Goal: Transaction & Acquisition: Purchase product/service

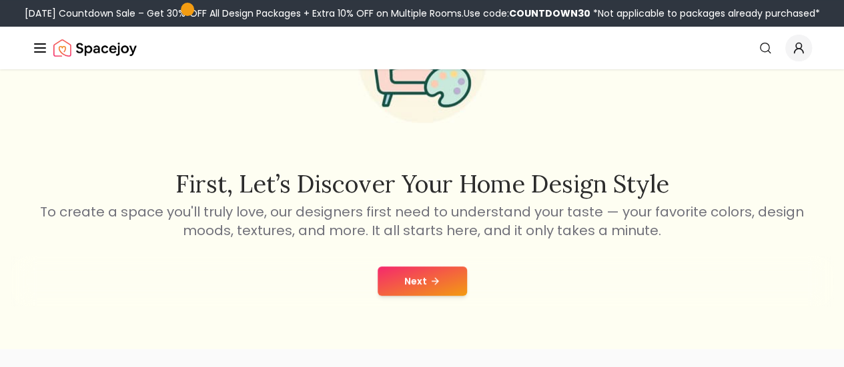
scroll to position [200, 0]
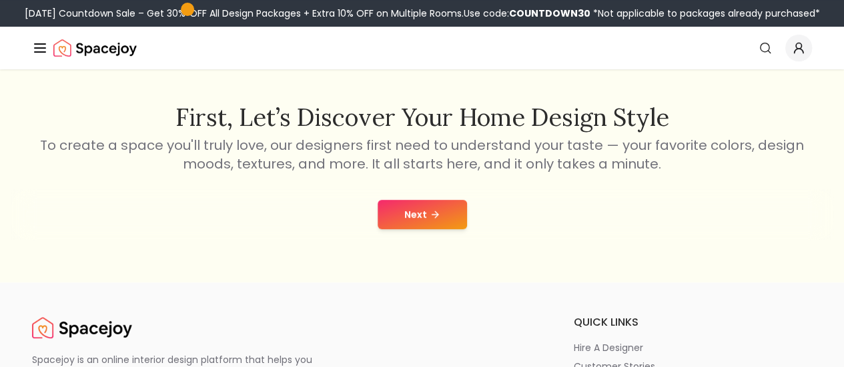
click at [437, 214] on icon at bounding box center [436, 214] width 3 height 6
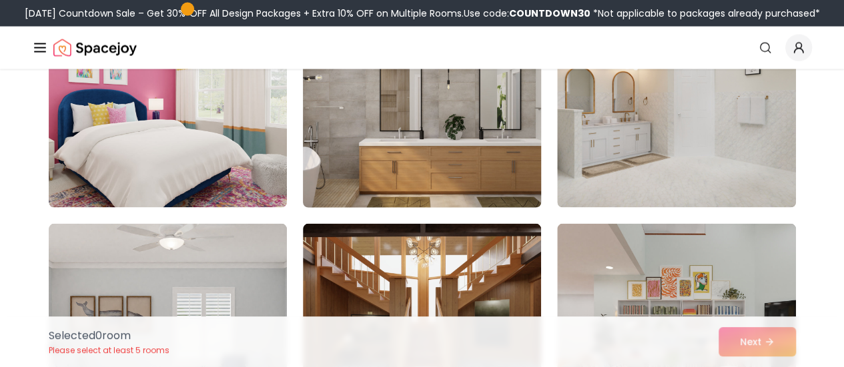
scroll to position [1467, 0]
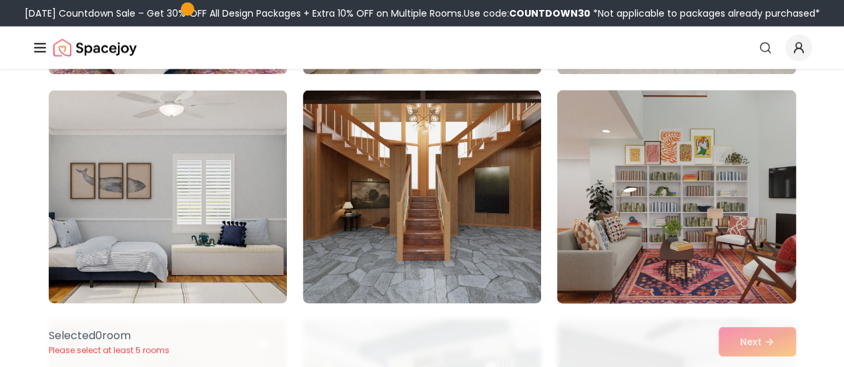
click at [598, 219] on img at bounding box center [676, 197] width 250 height 224
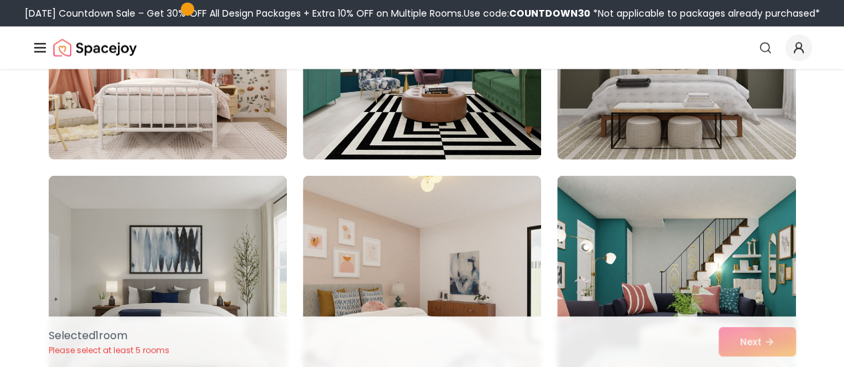
scroll to position [4001, 0]
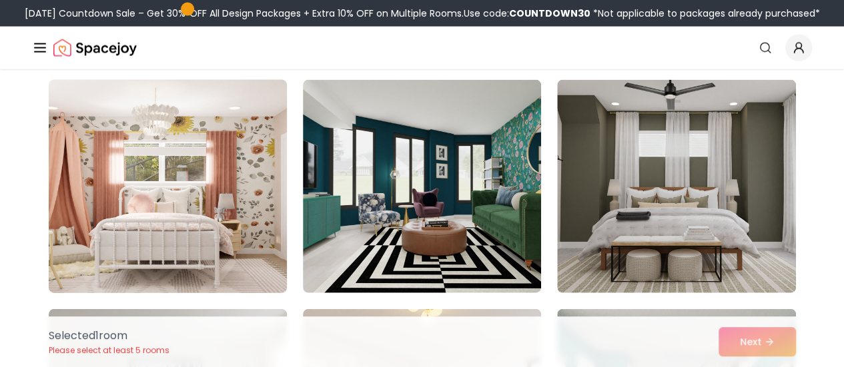
click at [239, 206] on img at bounding box center [168, 187] width 250 height 224
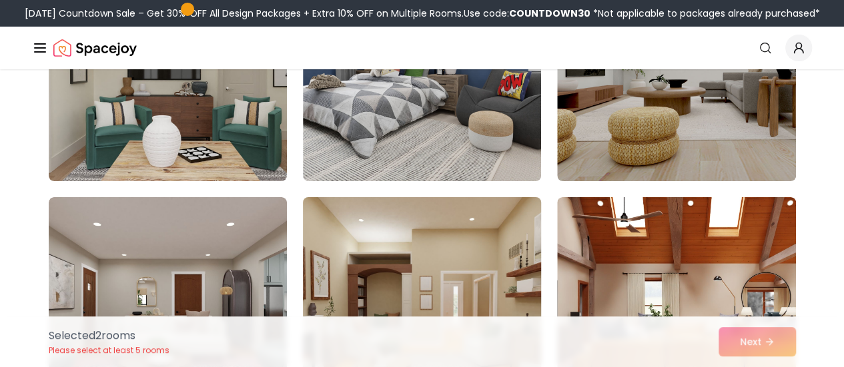
scroll to position [4935, 0]
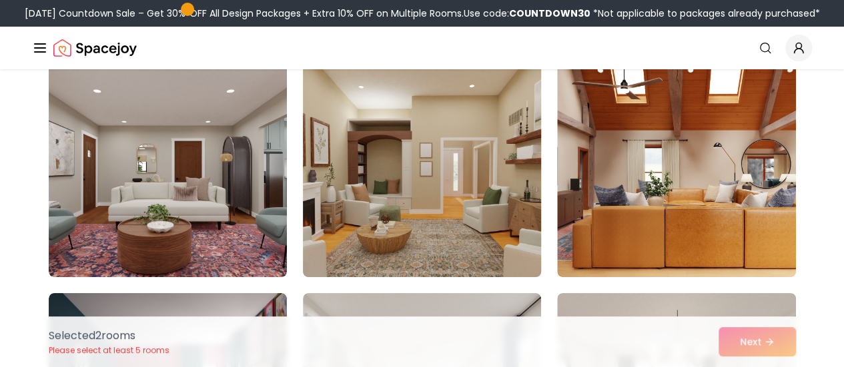
click at [504, 204] on img at bounding box center [422, 171] width 250 height 224
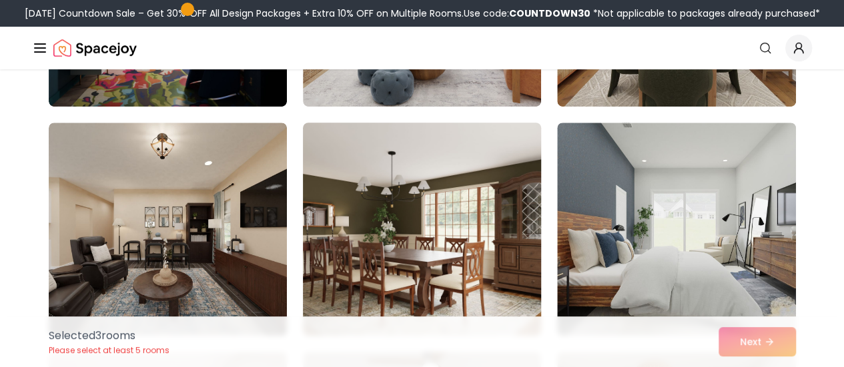
scroll to position [5468, 0]
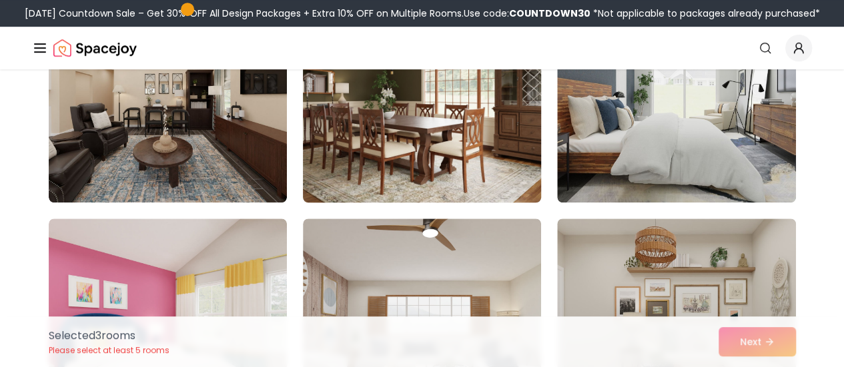
drag, startPoint x: 409, startPoint y: 156, endPoint x: 413, endPoint y: 177, distance: 21.1
click at [409, 157] on img at bounding box center [422, 96] width 250 height 224
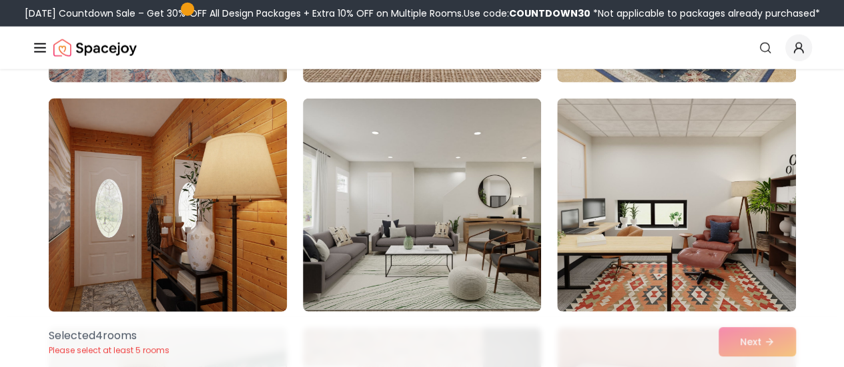
click at [231, 181] on img at bounding box center [168, 205] width 250 height 224
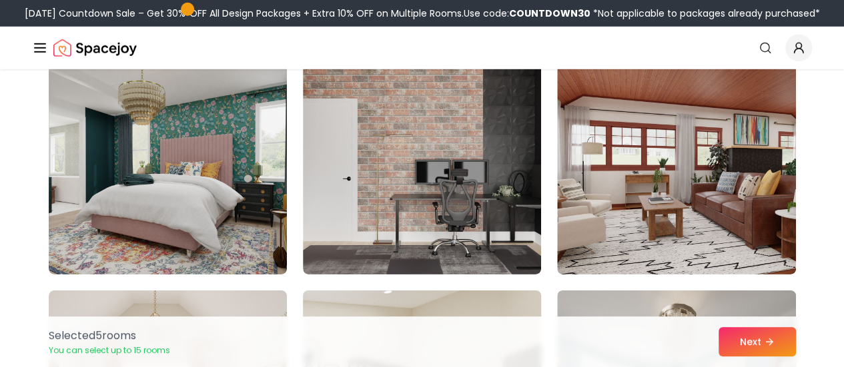
scroll to position [7202, 0]
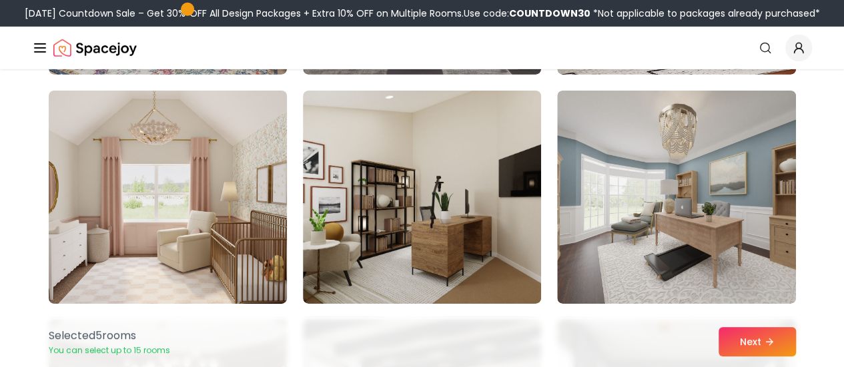
click at [265, 218] on img at bounding box center [168, 197] width 250 height 224
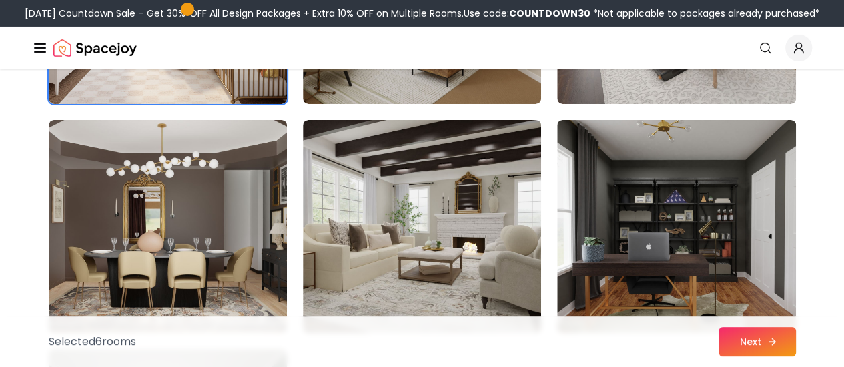
click at [755, 350] on button "Next" at bounding box center [756, 341] width 77 height 29
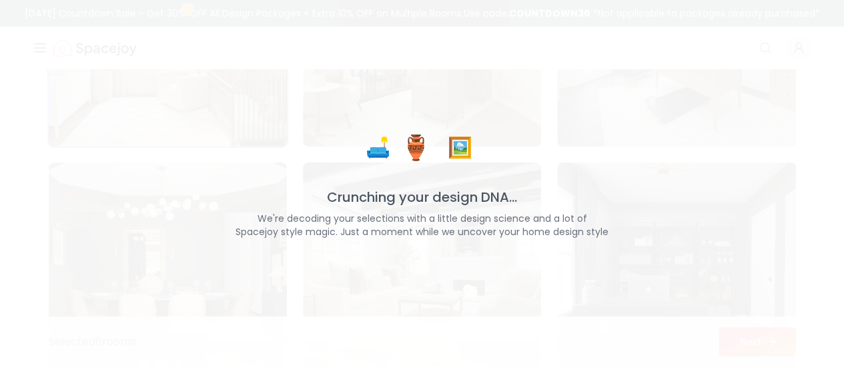
scroll to position [7445, 0]
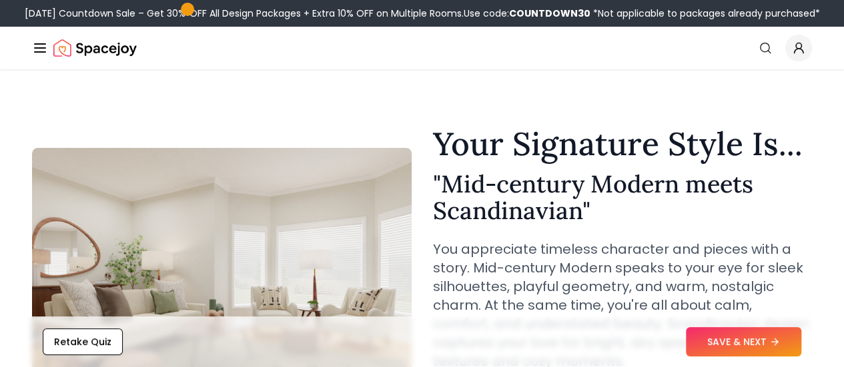
scroll to position [67, 0]
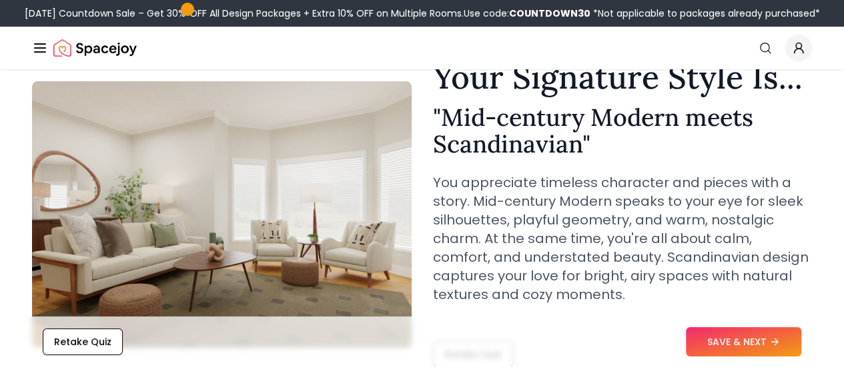
click at [730, 349] on button "SAVE & NEXT" at bounding box center [743, 341] width 115 height 29
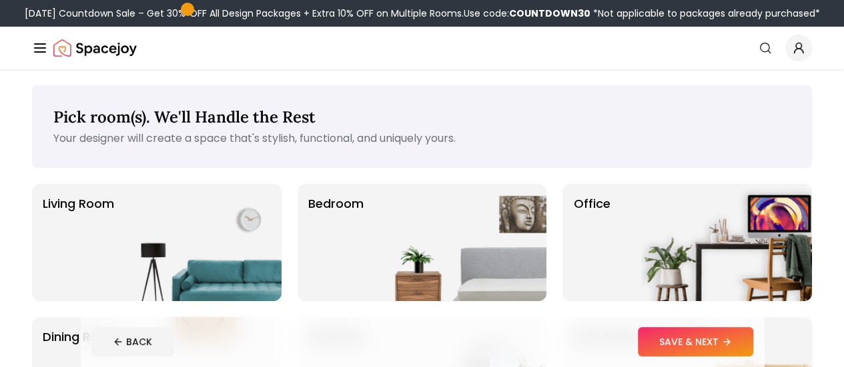
scroll to position [67, 0]
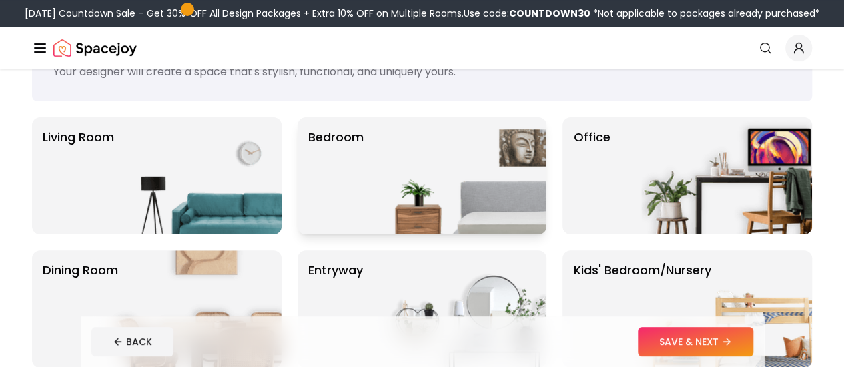
click at [401, 198] on img at bounding box center [460, 175] width 171 height 117
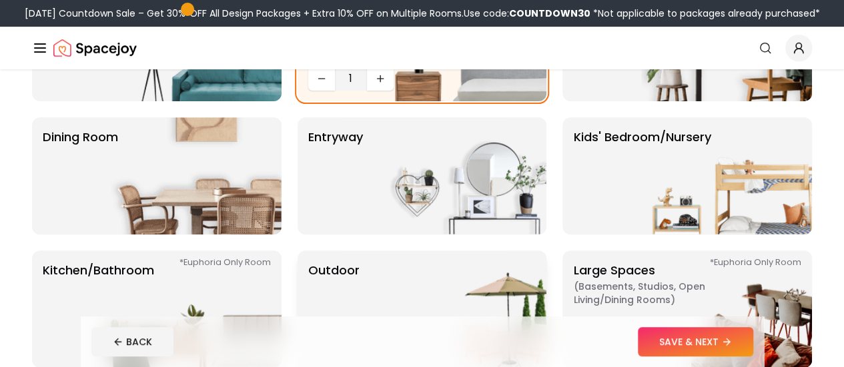
scroll to position [267, 0]
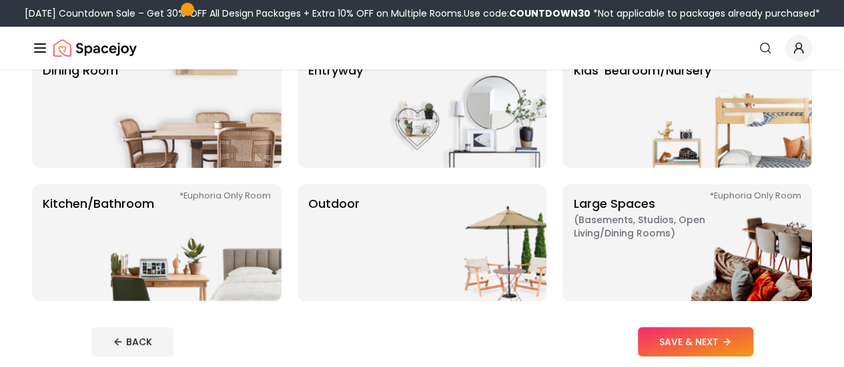
click at [731, 342] on button "SAVE & NEXT" at bounding box center [695, 341] width 115 height 29
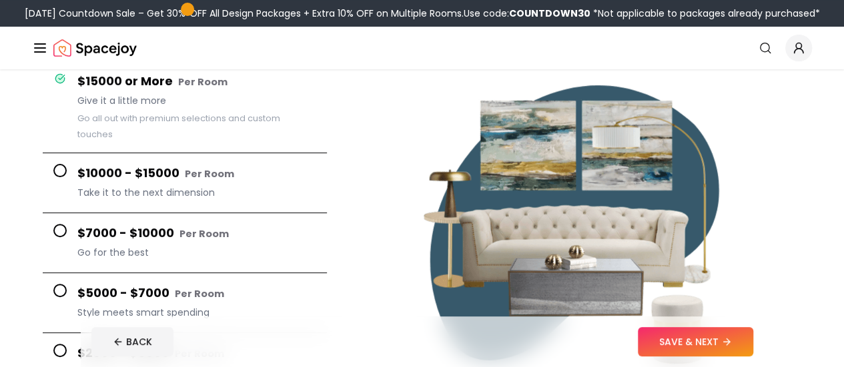
scroll to position [267, 0]
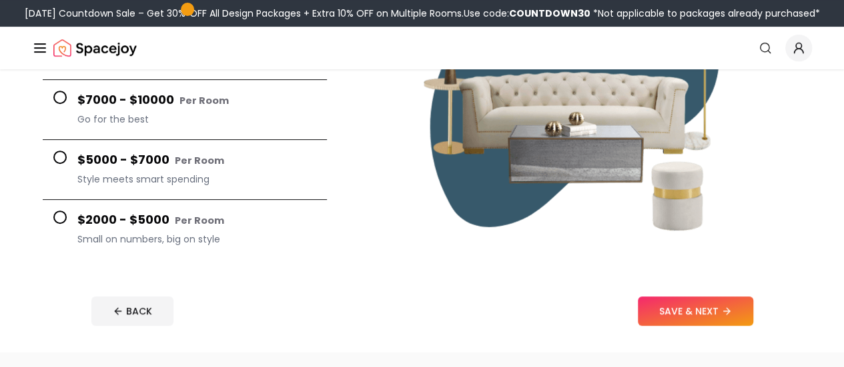
click at [235, 215] on div "$2000 - $5000 Per Room Small on numbers, big on style" at bounding box center [196, 230] width 239 height 38
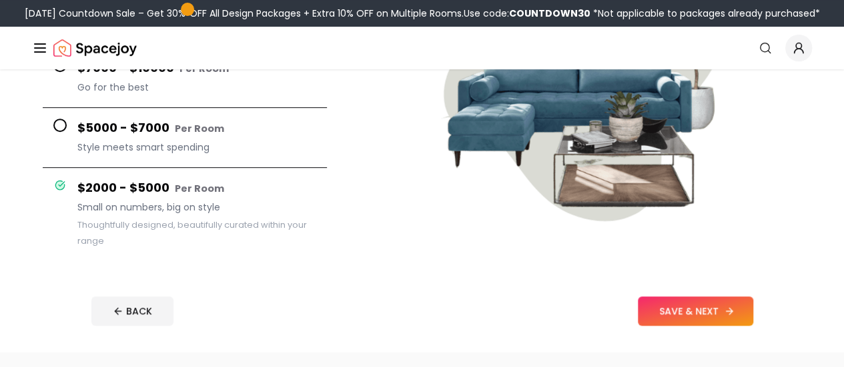
click at [729, 307] on button "SAVE & NEXT" at bounding box center [695, 311] width 115 height 29
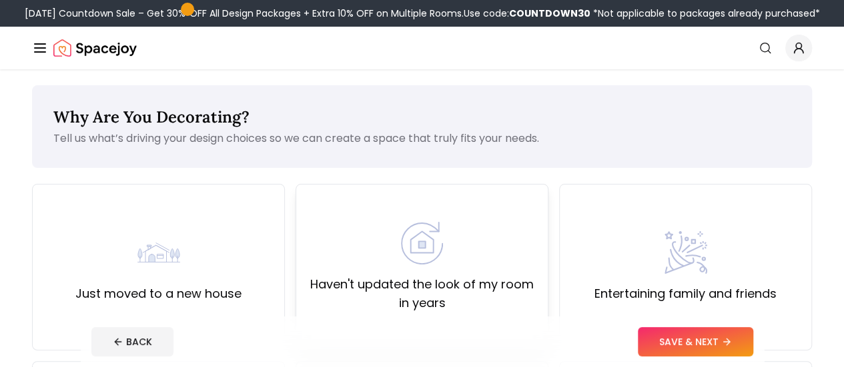
scroll to position [67, 0]
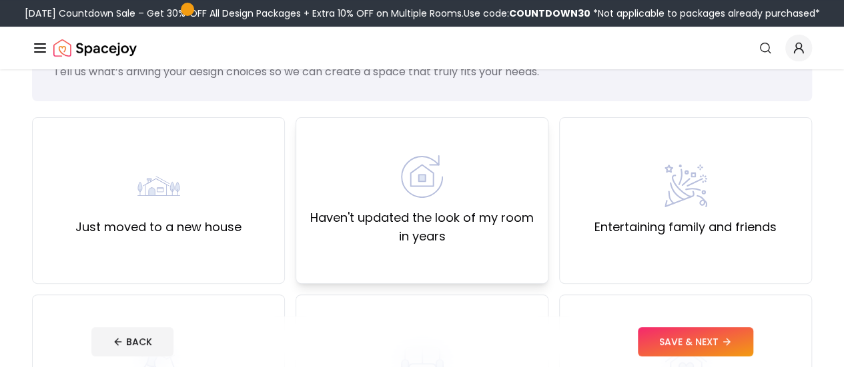
click at [409, 178] on img at bounding box center [422, 176] width 43 height 43
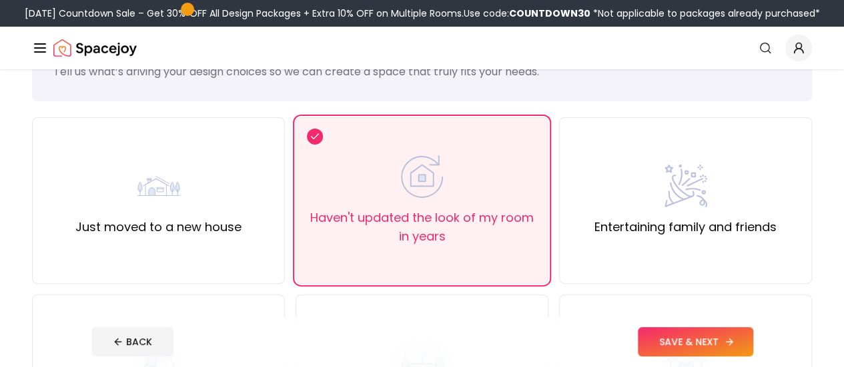
click at [749, 351] on button "SAVE & NEXT" at bounding box center [695, 341] width 115 height 29
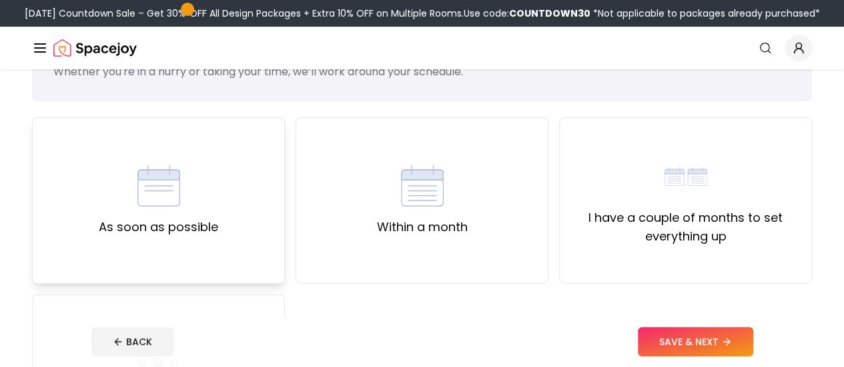
click at [220, 211] on div "As soon as possible" at bounding box center [158, 200] width 253 height 167
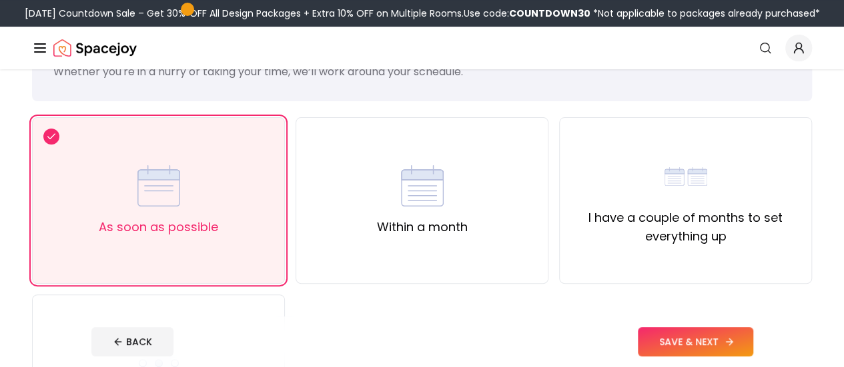
click at [748, 342] on button "SAVE & NEXT" at bounding box center [695, 341] width 115 height 29
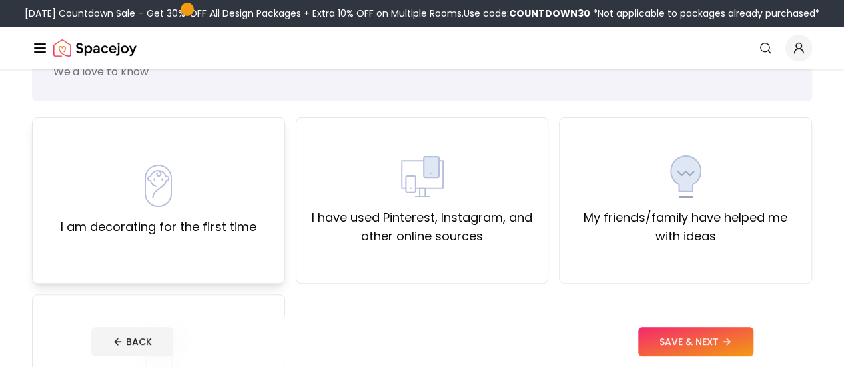
click at [261, 185] on div "I am decorating for the first time" at bounding box center [158, 200] width 253 height 167
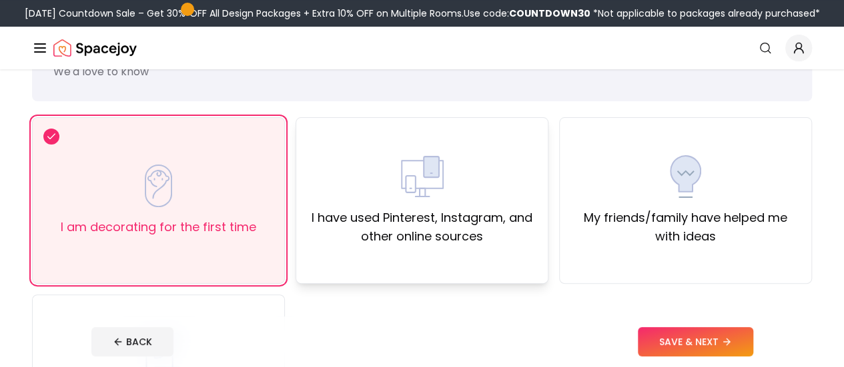
click at [377, 185] on div "I have used Pinterest, Instagram, and other online sources" at bounding box center [422, 200] width 230 height 91
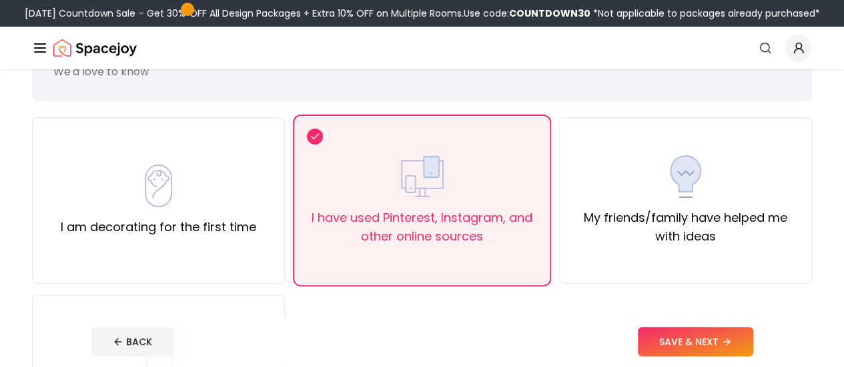
scroll to position [200, 0]
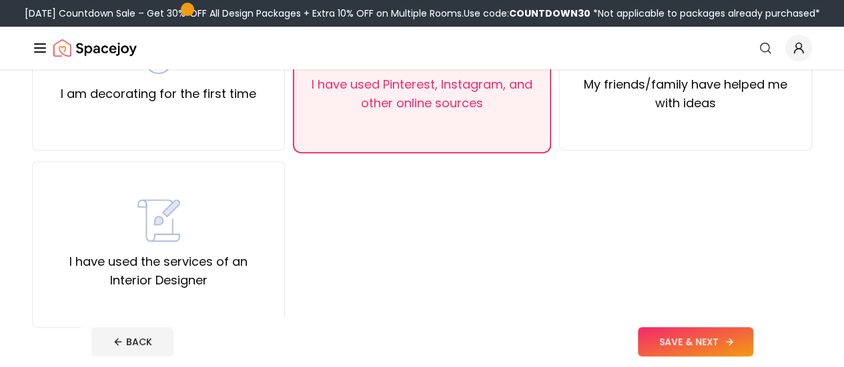
click at [742, 339] on button "SAVE & NEXT" at bounding box center [695, 341] width 115 height 29
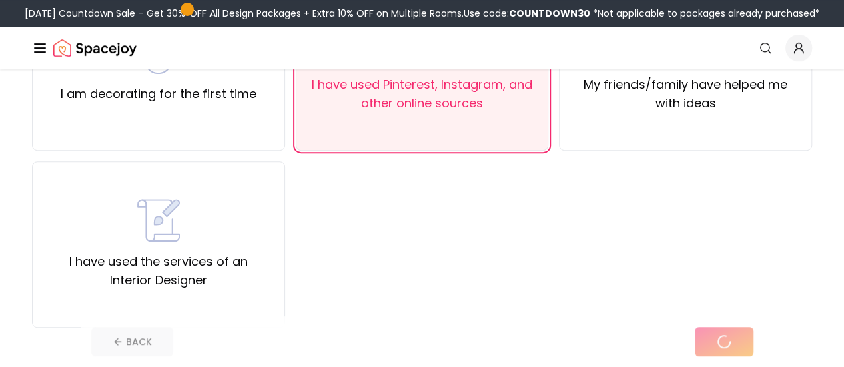
scroll to position [23, 0]
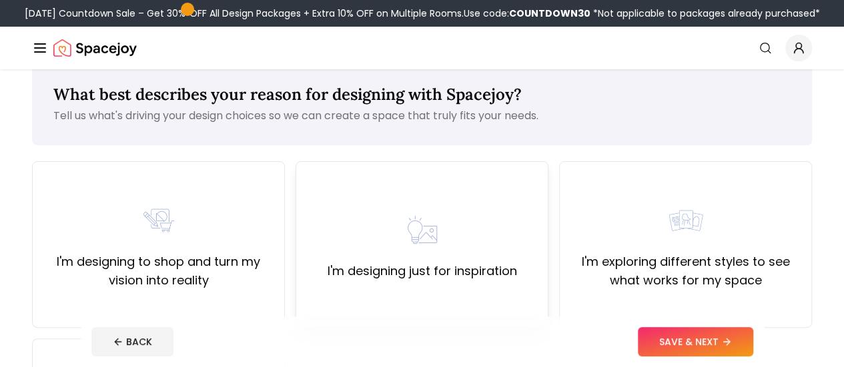
click at [389, 238] on div "I'm designing just for inspiration" at bounding box center [421, 245] width 189 height 72
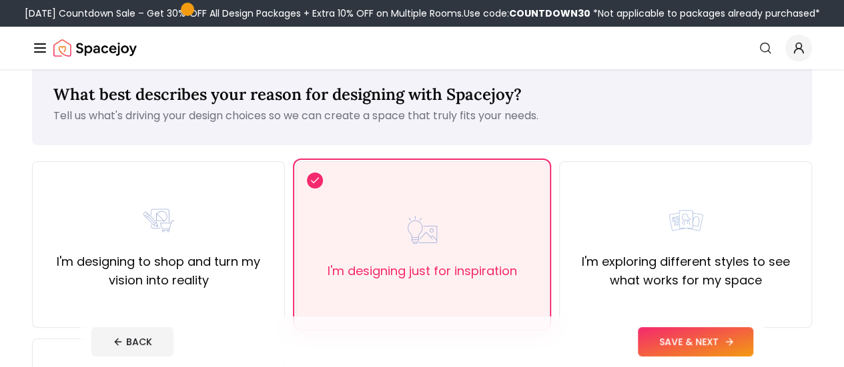
click at [738, 330] on button "SAVE & NEXT" at bounding box center [695, 341] width 115 height 29
